Goal: Information Seeking & Learning: Learn about a topic

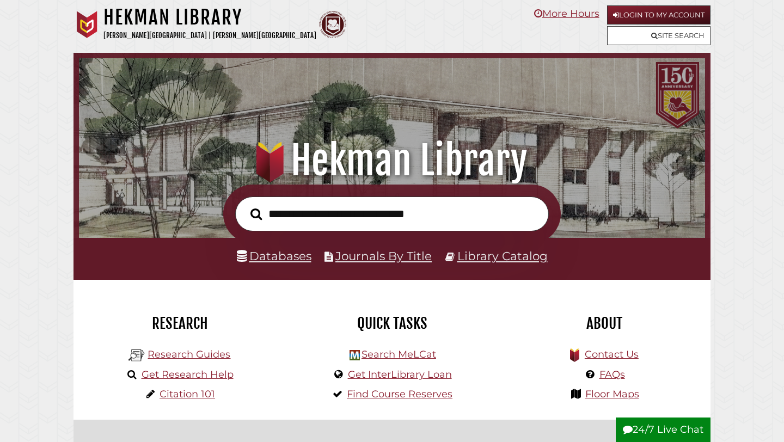
scroll to position [207, 621]
click at [340, 213] on input "text" at bounding box center [392, 213] width 314 height 35
type input "**********"
click at [245, 205] on button "Search" at bounding box center [256, 214] width 22 height 18
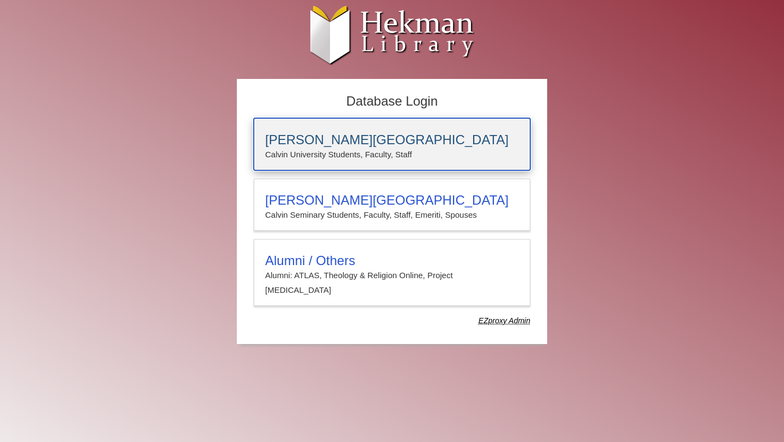
click at [359, 158] on p "Calvin University Students, Faculty, Staff" at bounding box center [392, 155] width 254 height 14
click at [304, 130] on div "[PERSON_NAME][GEOGRAPHIC_DATA] [PERSON_NAME] University Students, Faculty, Staff" at bounding box center [392, 144] width 277 height 52
click at [298, 155] on p "Calvin University Students, Faculty, Staff" at bounding box center [392, 155] width 254 height 14
click at [313, 139] on h3 "[PERSON_NAME][GEOGRAPHIC_DATA]" at bounding box center [392, 139] width 254 height 15
click at [358, 134] on h3 "[PERSON_NAME][GEOGRAPHIC_DATA]" at bounding box center [392, 139] width 254 height 15
